Goal: Task Accomplishment & Management: Manage account settings

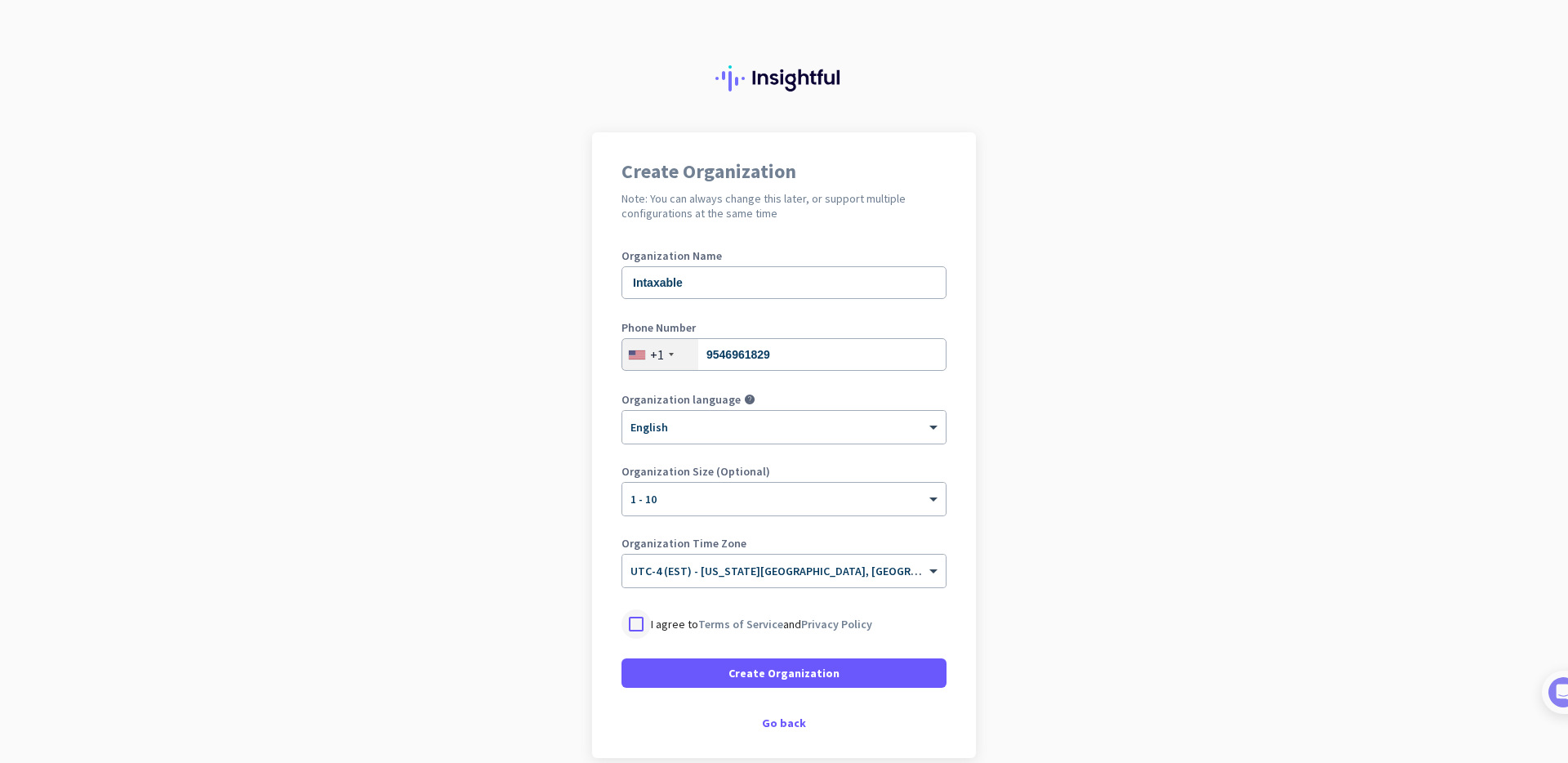
click at [636, 619] on div at bounding box center [636, 624] width 29 height 29
click at [844, 668] on span at bounding box center [784, 673] width 325 height 39
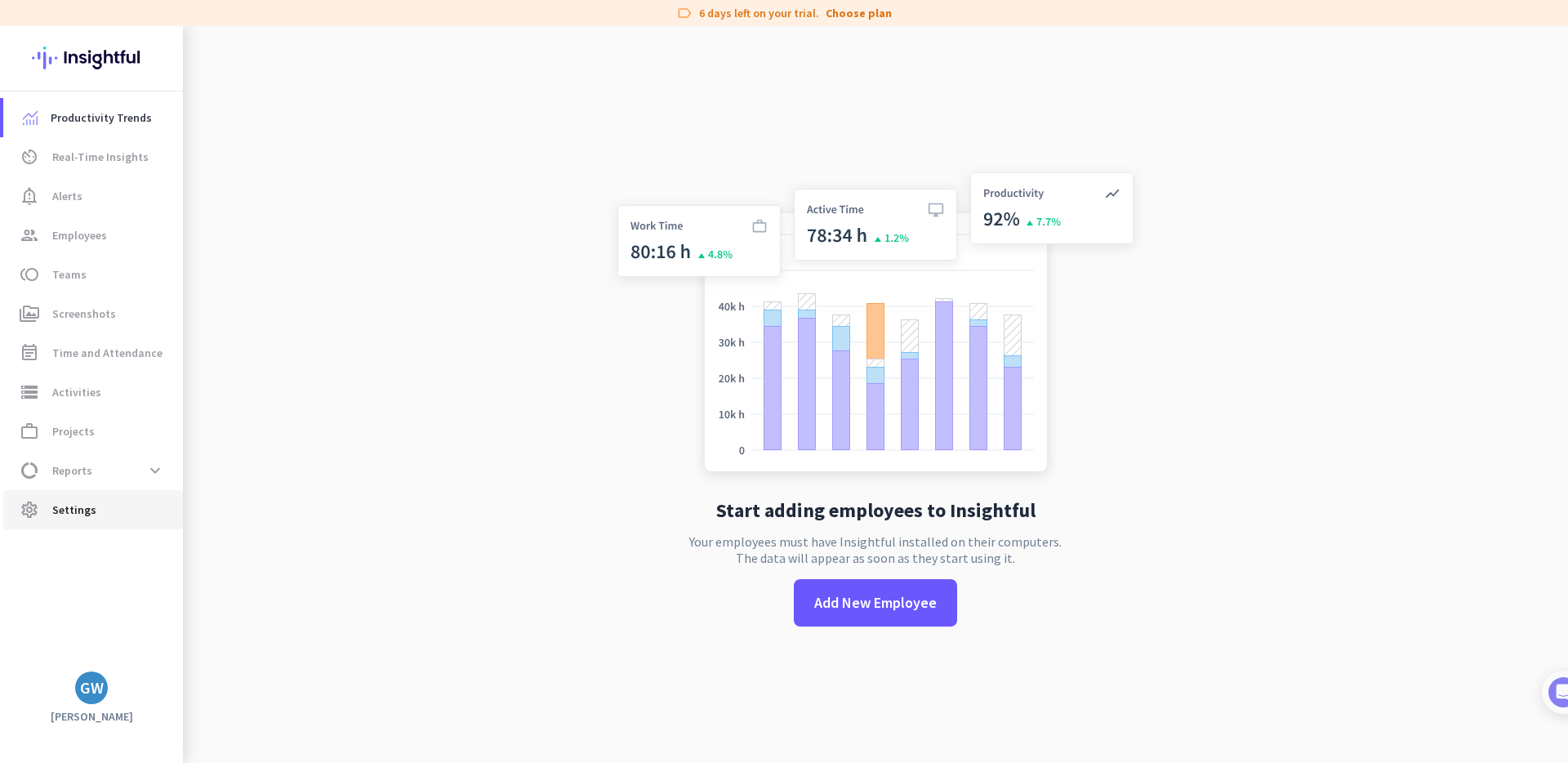
click at [79, 506] on span "Settings" at bounding box center [74, 509] width 44 height 19
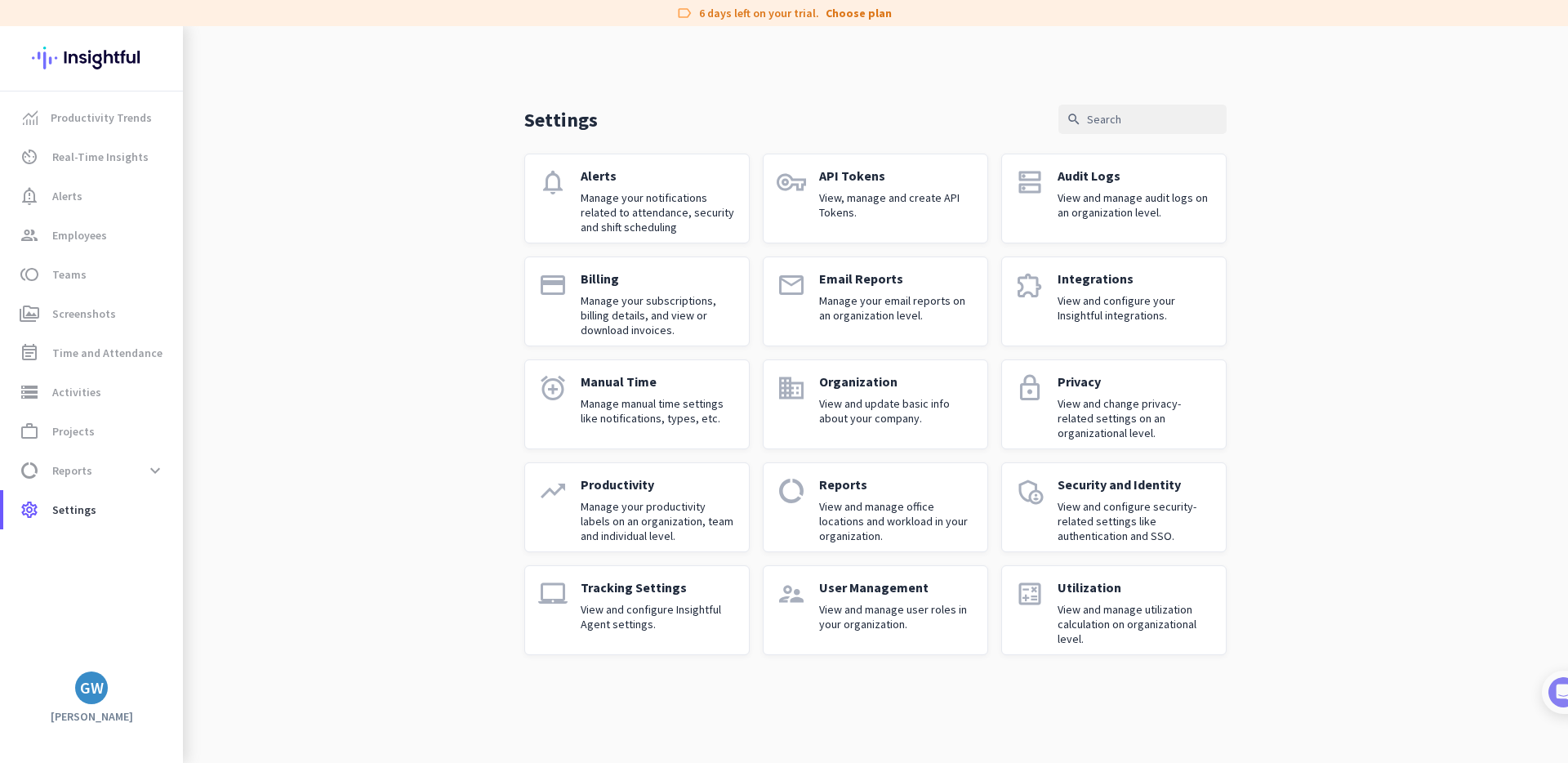
click at [658, 306] on p "Manage your subscriptions, billing details, and view or download invoices." at bounding box center [658, 315] width 155 height 44
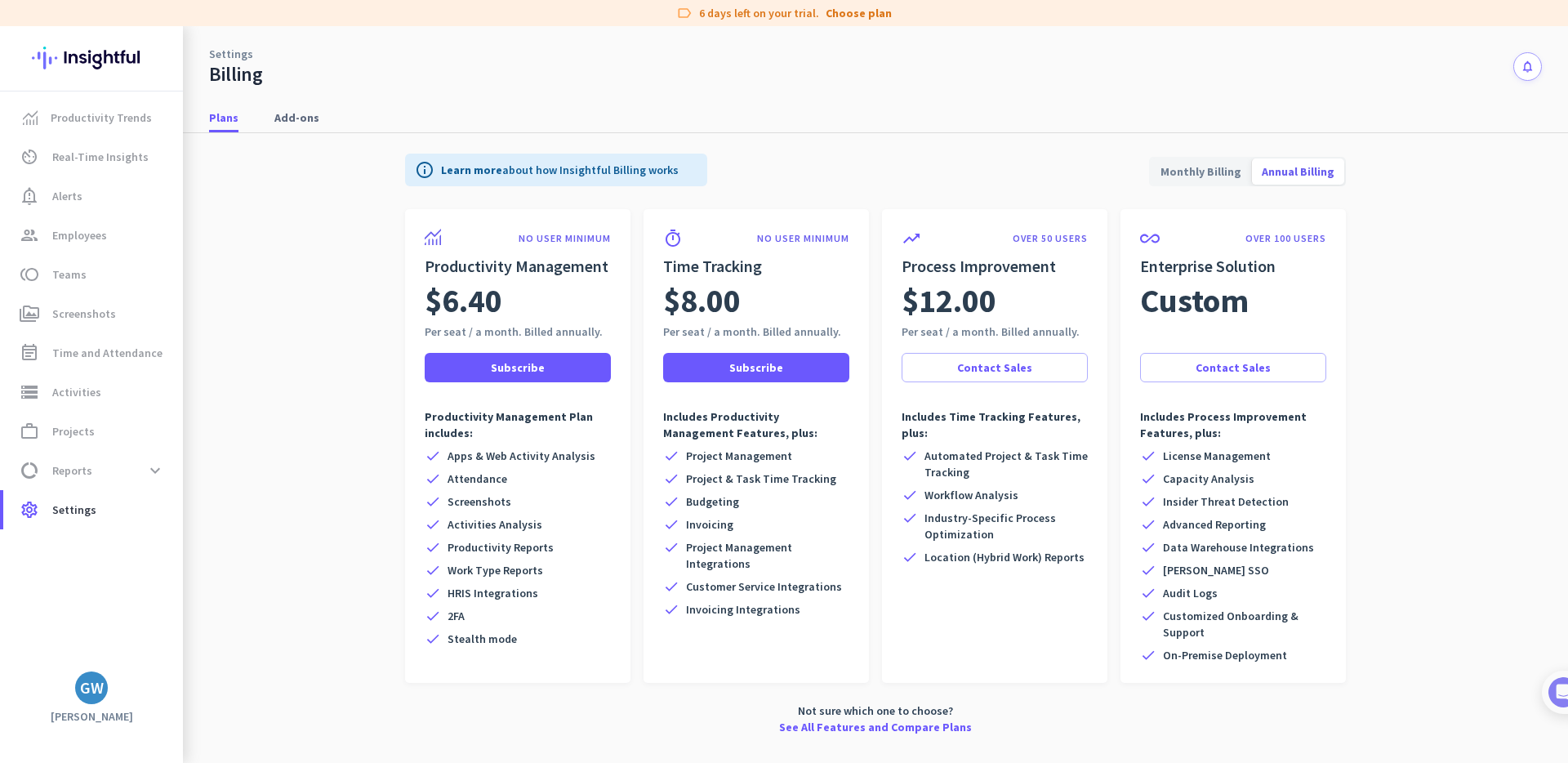
click at [1190, 178] on span "Monthly Billing" at bounding box center [1201, 171] width 101 height 39
click at [929, 103] on div "Plans Add-ons" at bounding box center [875, 118] width 1385 height 30
